Goal: Transaction & Acquisition: Purchase product/service

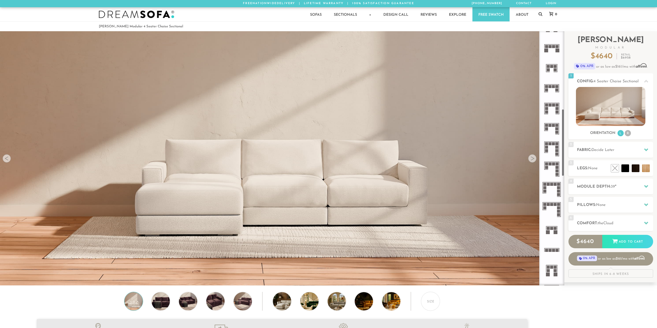
scroll to position [310, 0]
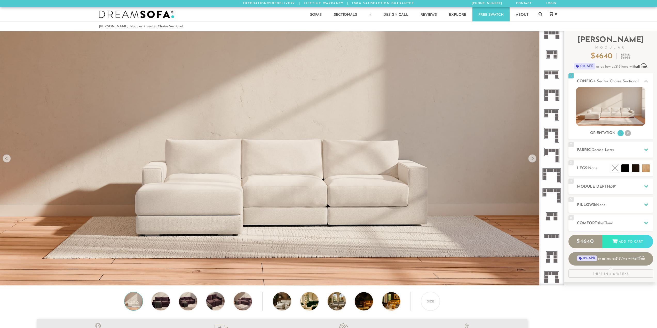
click at [550, 277] on icon at bounding box center [551, 277] width 20 height 20
click at [611, 115] on img at bounding box center [610, 106] width 69 height 39
click at [617, 113] on img at bounding box center [610, 106] width 69 height 39
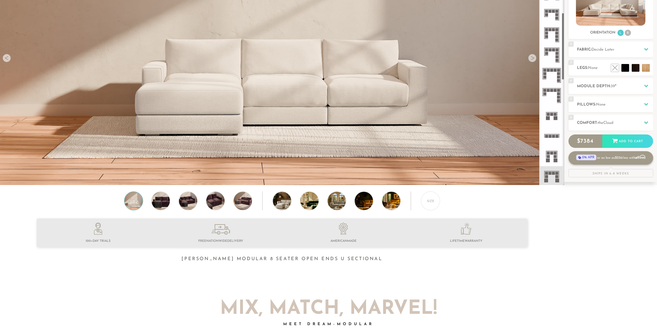
scroll to position [104, 0]
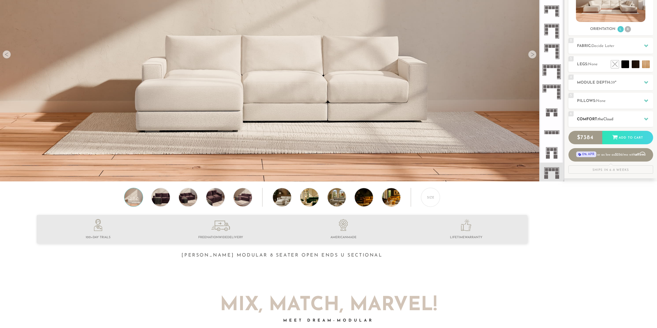
click at [624, 119] on h2 "Comfort: the Cloud" at bounding box center [615, 119] width 76 height 6
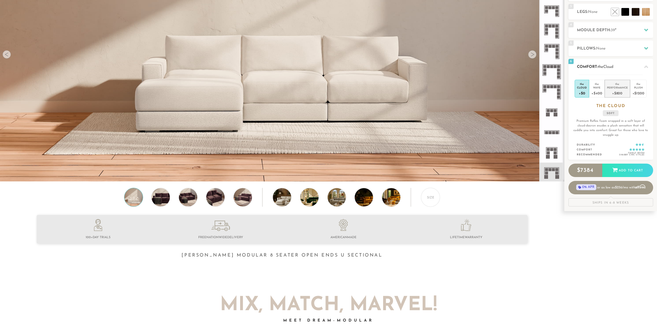
click at [621, 92] on div "+$800" at bounding box center [617, 92] width 21 height 7
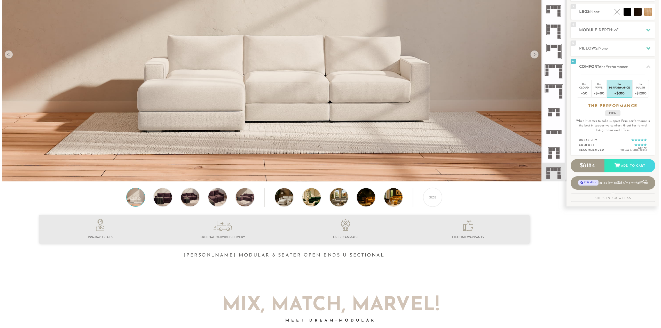
scroll to position [0, 0]
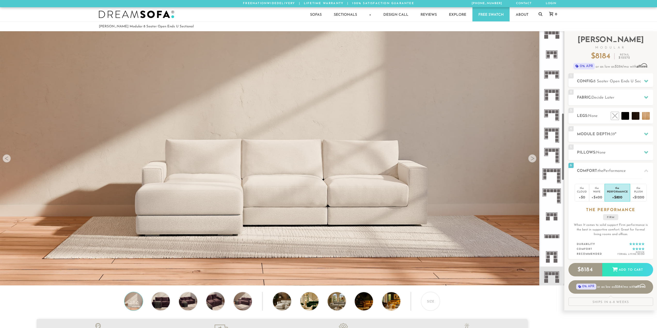
click at [533, 164] on img at bounding box center [282, 80] width 564 height 188
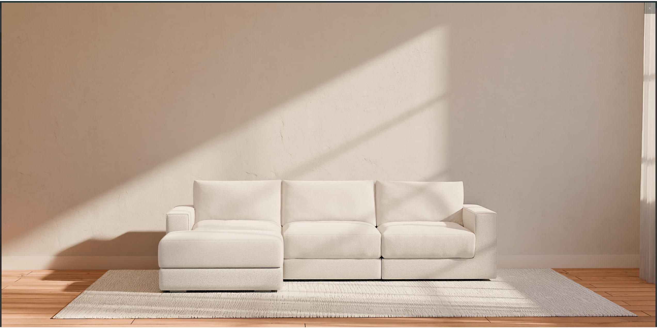
scroll to position [6594, 657]
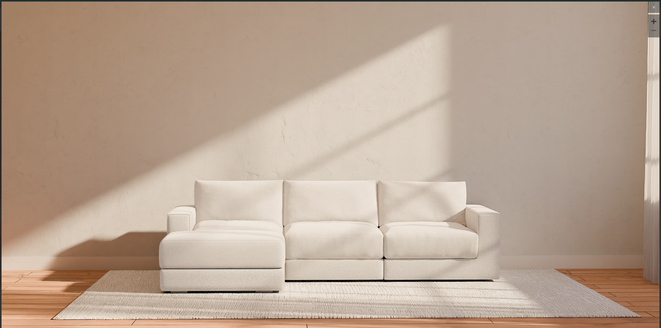
click at [650, 9] on icon at bounding box center [653, 7] width 6 height 6
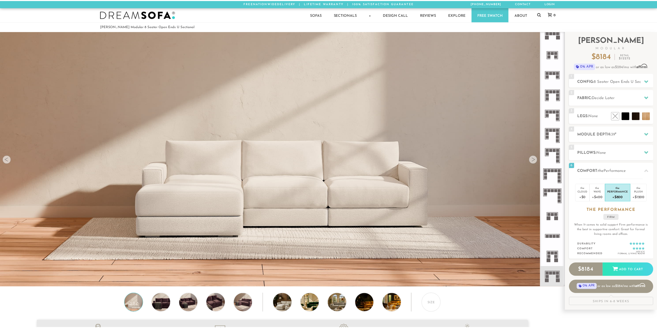
scroll to position [6587, 653]
